Goal: Navigation & Orientation: Find specific page/section

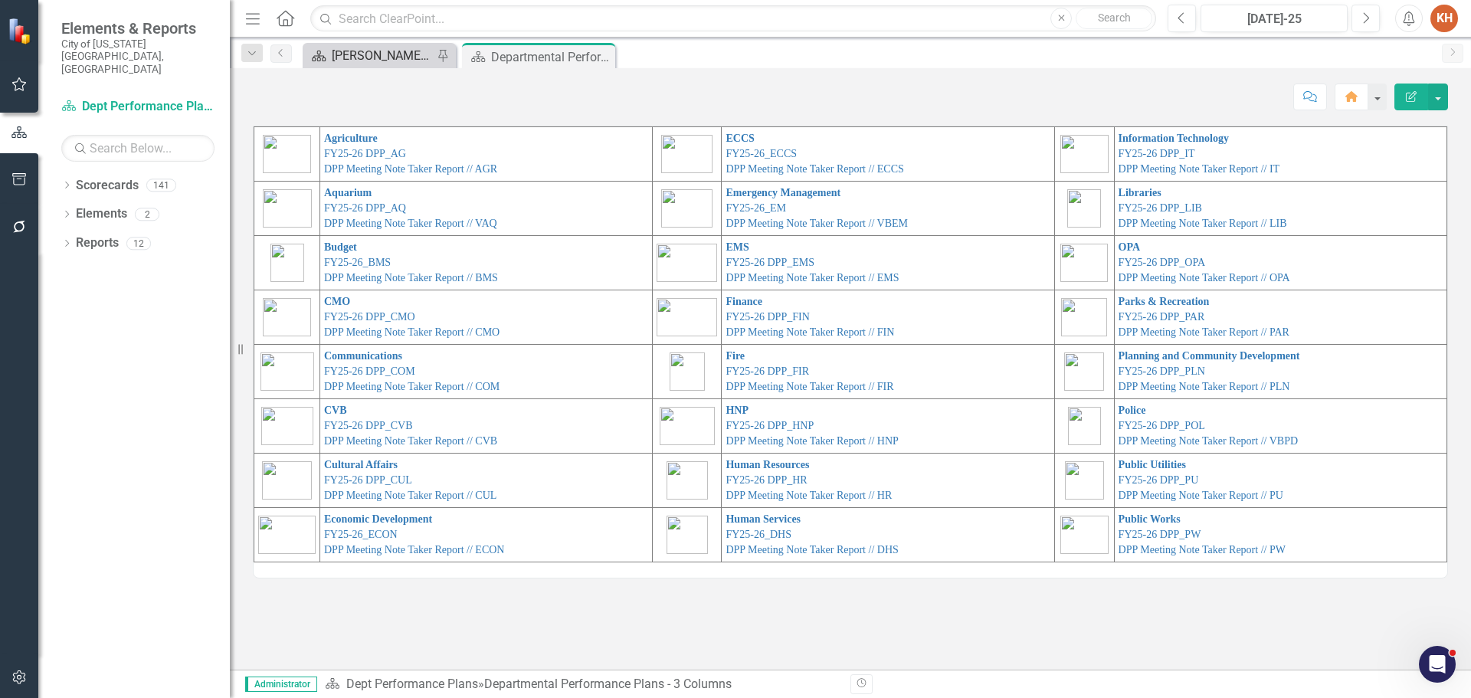
click at [378, 58] on div "[PERSON_NAME]'s Home" at bounding box center [382, 55] width 101 height 19
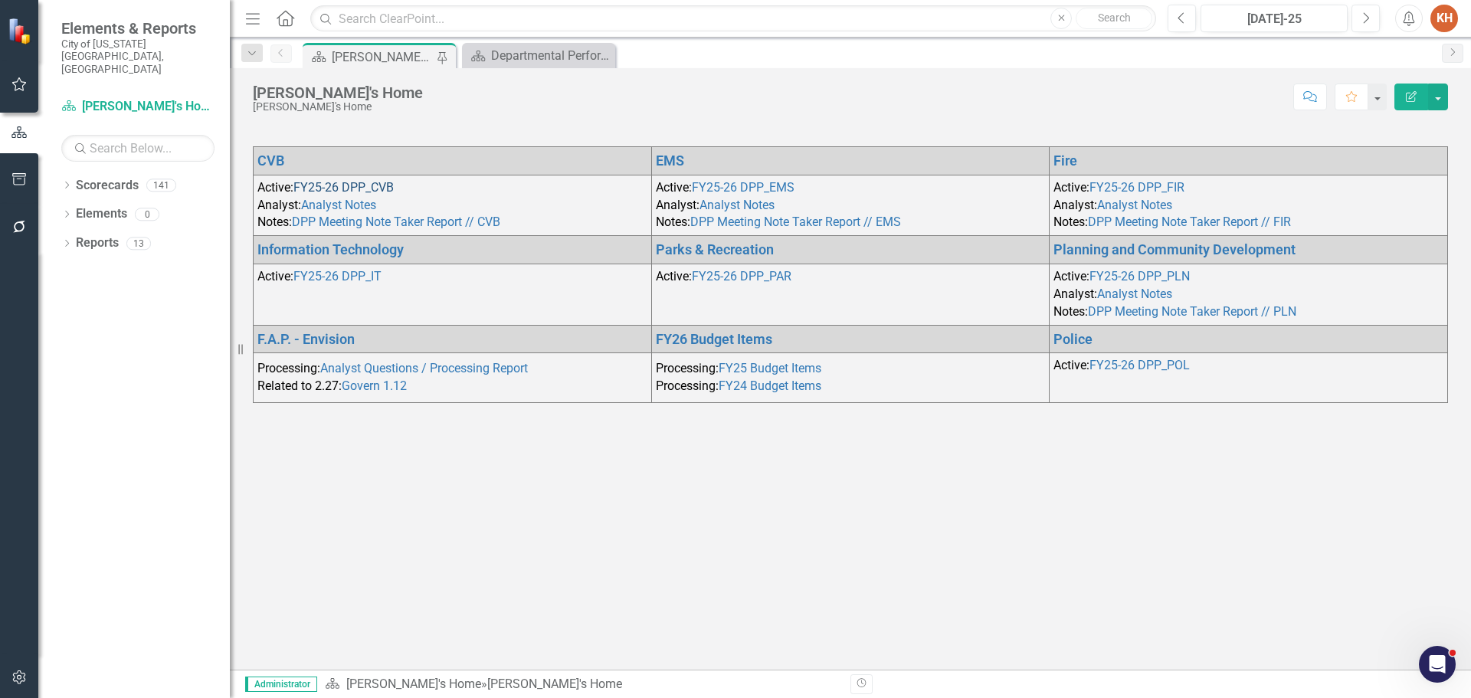
click at [359, 182] on link "FY25-26 DPP_CVB" at bounding box center [343, 187] width 100 height 15
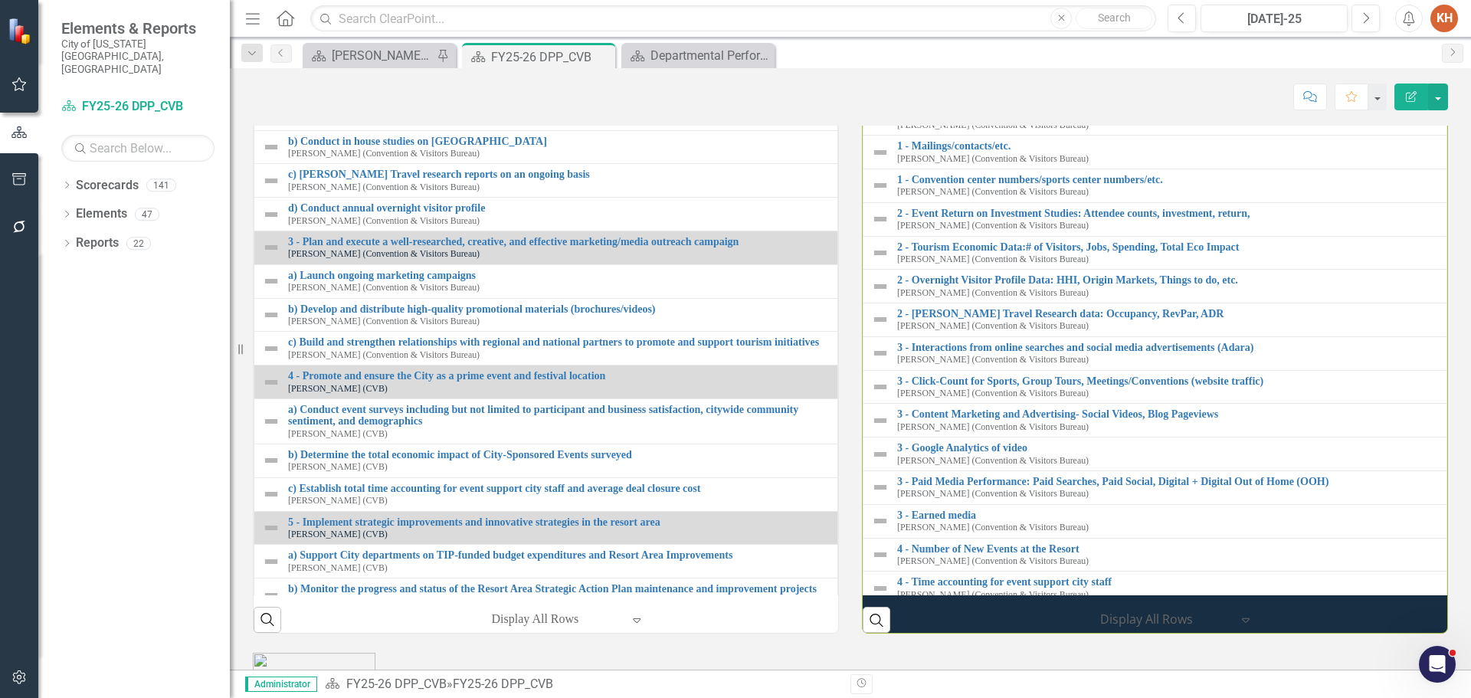
scroll to position [1484, 0]
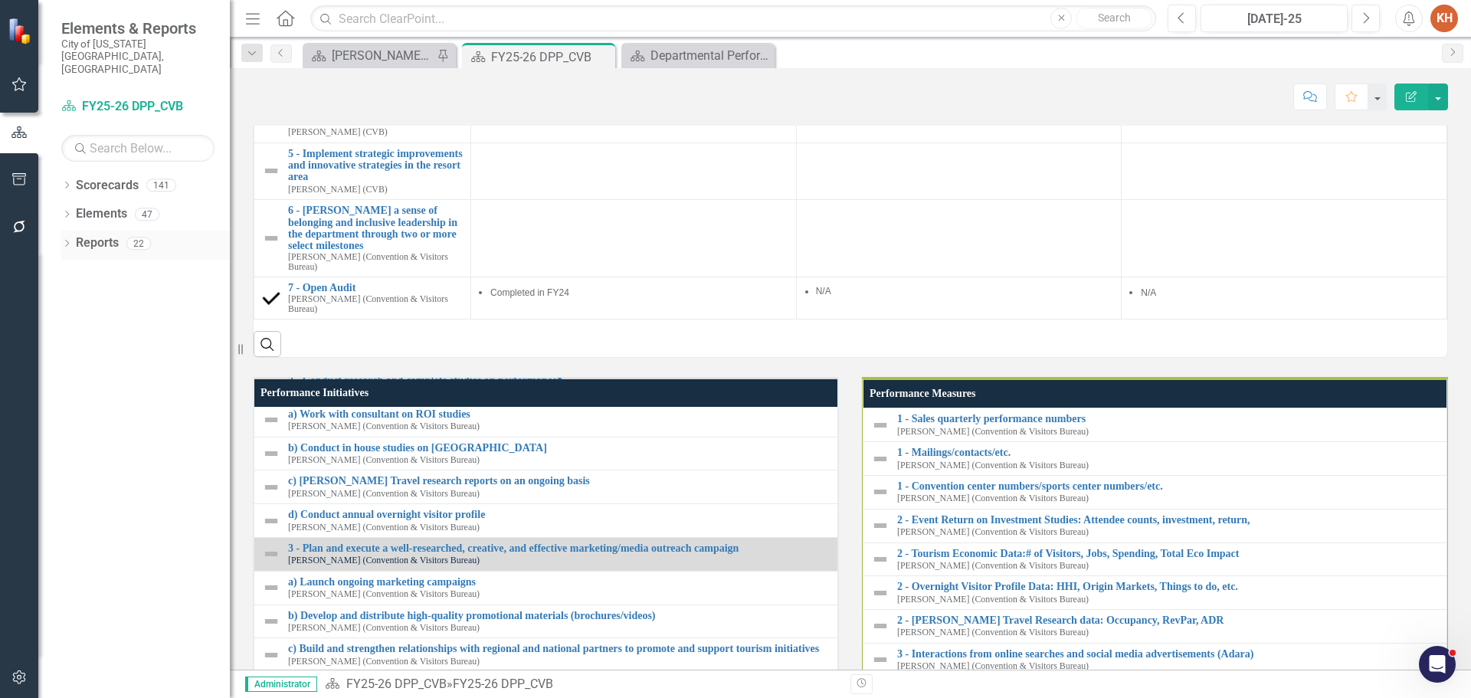
click at [101, 234] on link "Reports" at bounding box center [97, 243] width 43 height 18
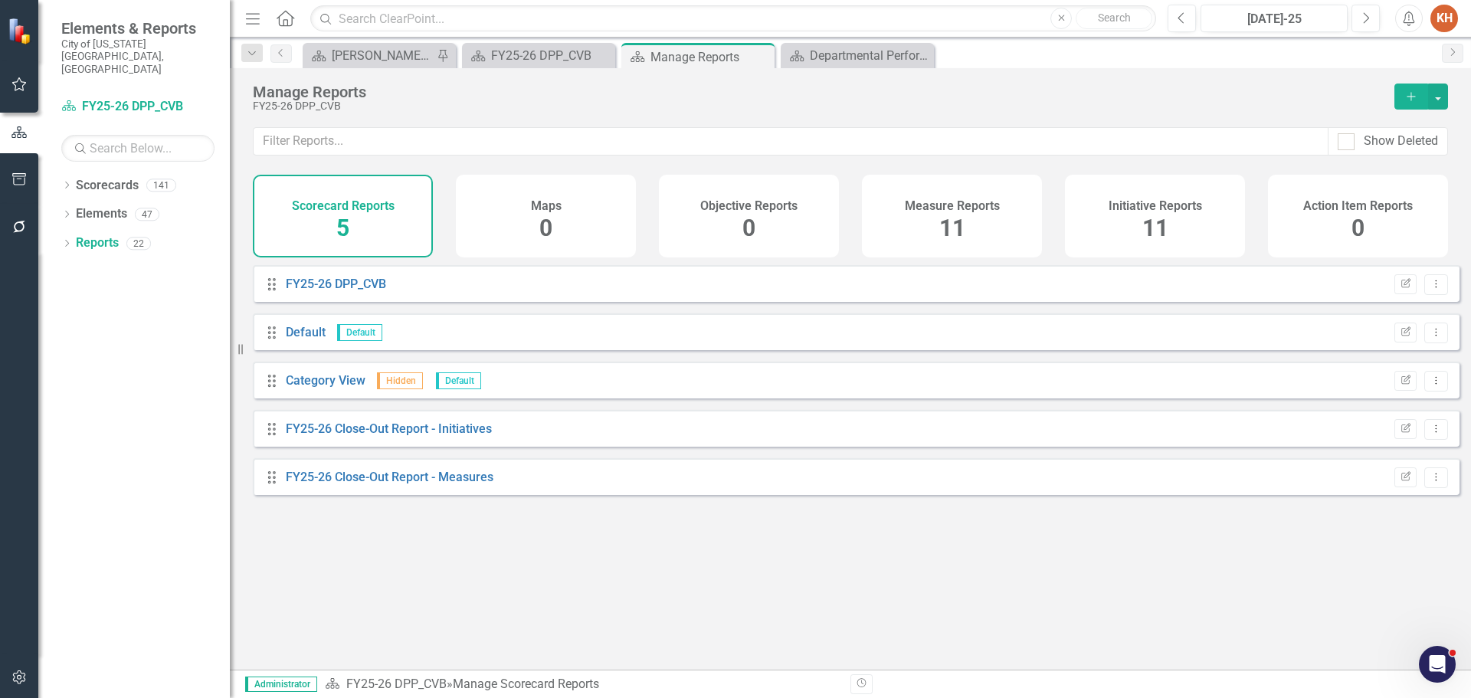
click at [967, 214] on div "Measure Reports 11" at bounding box center [952, 216] width 180 height 83
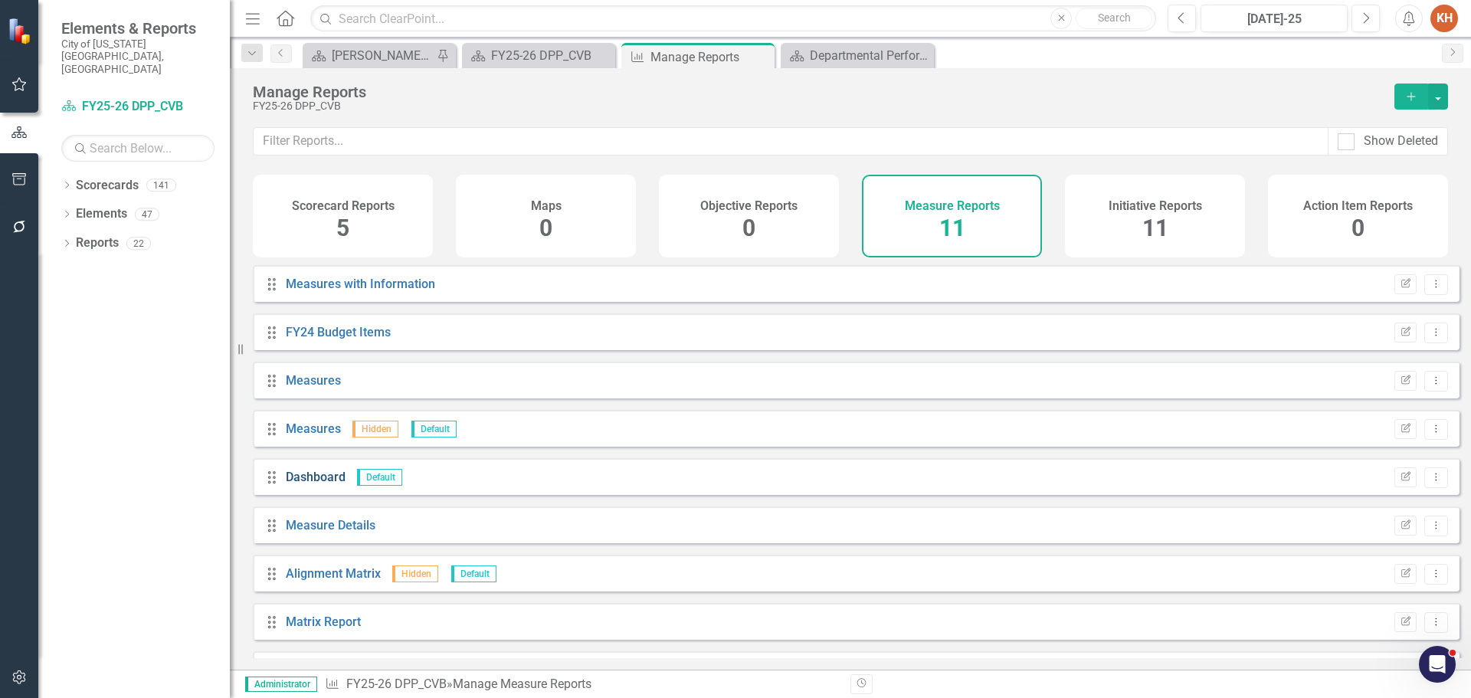
click at [326, 484] on link "Dashboard" at bounding box center [316, 477] width 60 height 15
